Goal: Task Accomplishment & Management: Manage account settings

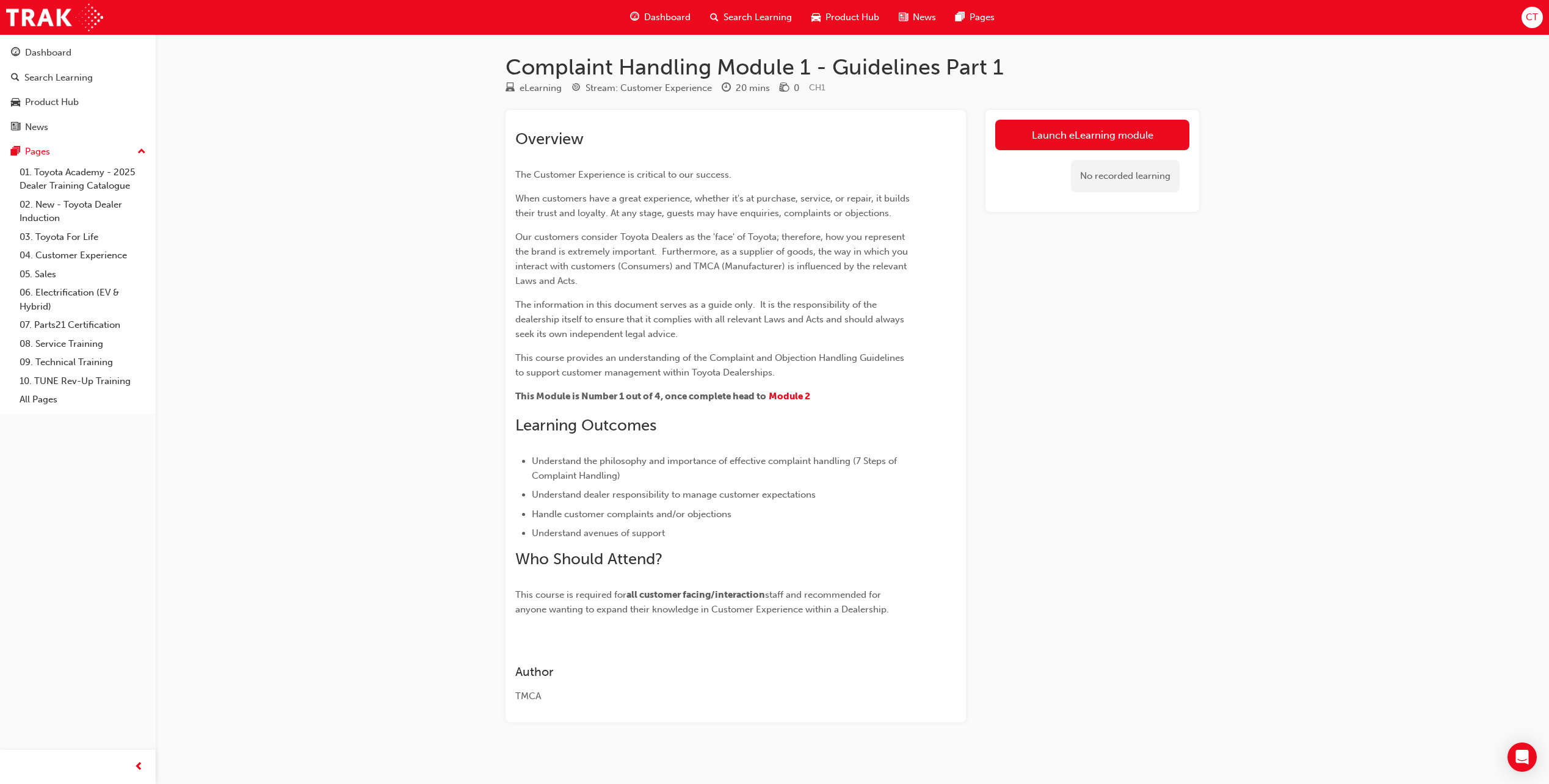
click at [1531, 18] on span "CT" at bounding box center [1531, 18] width 12 height 14
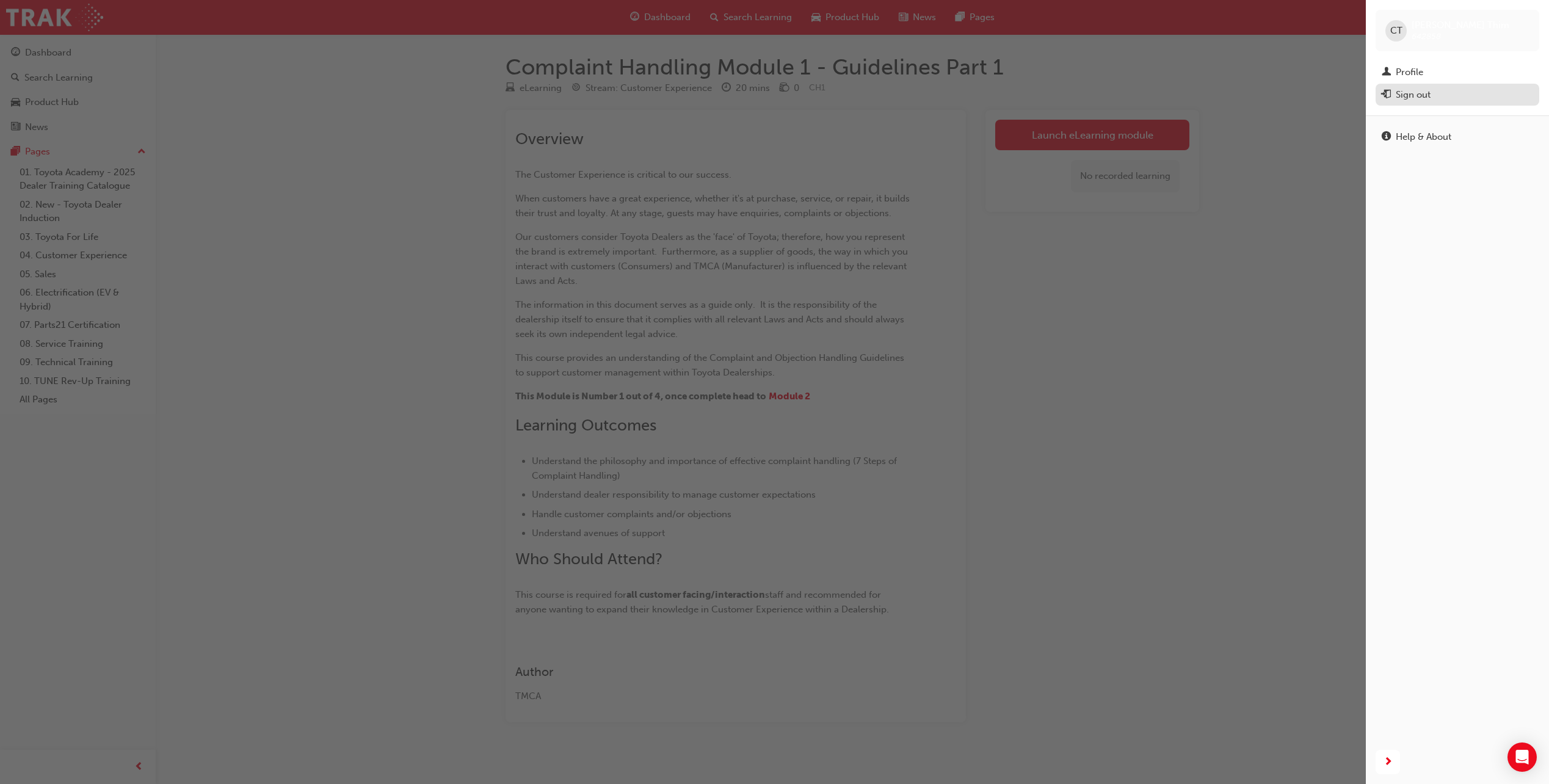
click at [1410, 96] on div "Sign out" at bounding box center [1413, 95] width 35 height 14
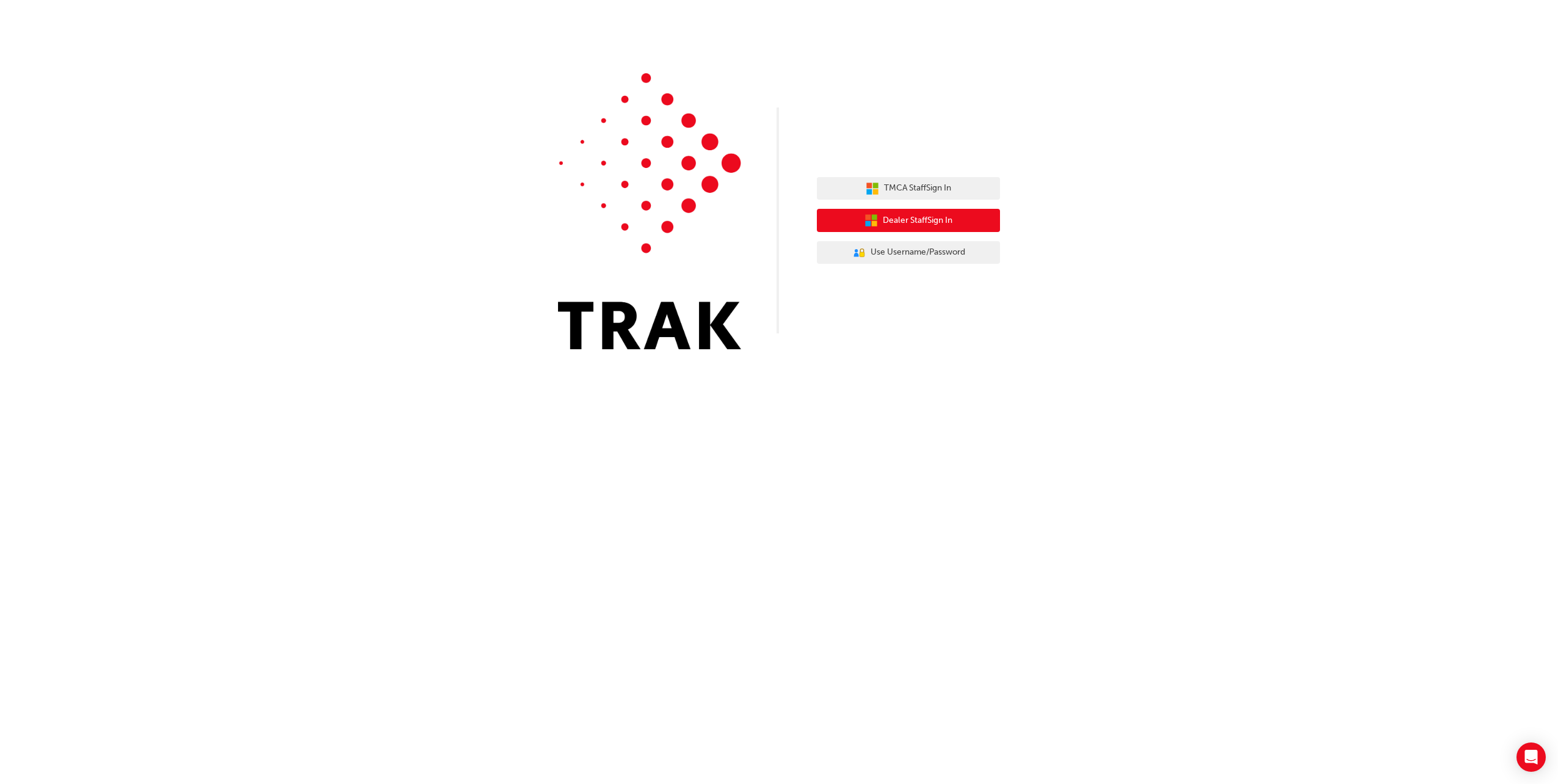
click at [918, 224] on span "Dealer Staff Sign In" at bounding box center [917, 221] width 69 height 14
